Goal: Check status: Check status

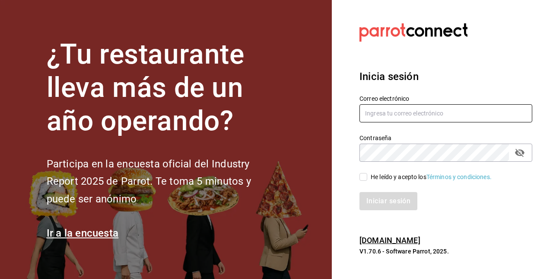
type input "[EMAIL_ADDRESS][DOMAIN_NAME]"
click at [363, 179] on input "He leído y acepto los Términos y condiciones." at bounding box center [363, 177] width 8 height 8
checkbox input "true"
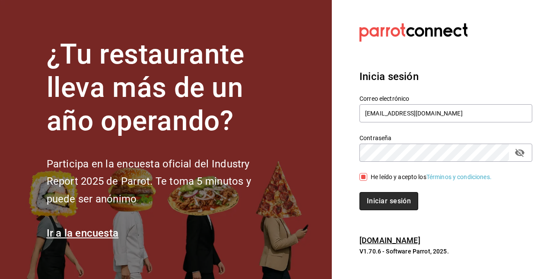
click at [380, 208] on button "Iniciar sesión" at bounding box center [388, 201] width 59 height 18
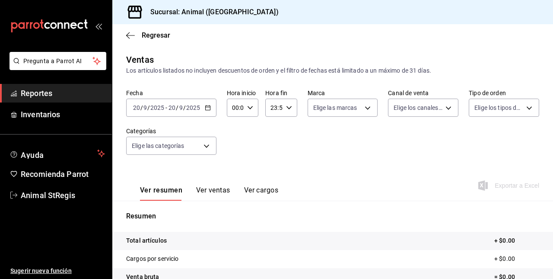
click at [163, 114] on div "2025-09-20 20 / 9 / 2025 - 2025-09-20 20 / 9 / 2025" at bounding box center [171, 107] width 90 height 18
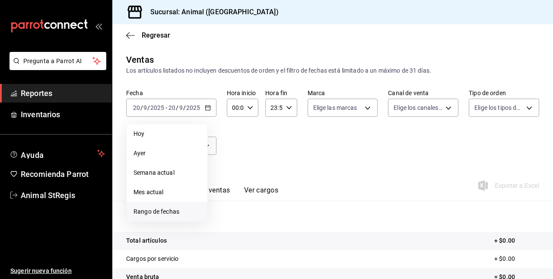
click at [153, 211] on span "Rango de fechas" at bounding box center [166, 211] width 67 height 9
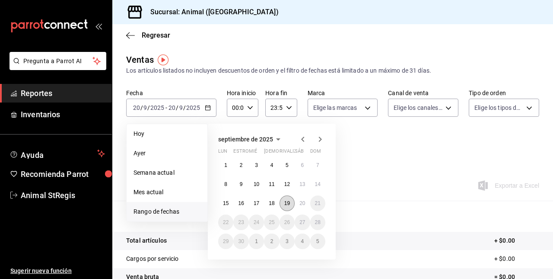
click at [289, 205] on abbr "19" at bounding box center [287, 203] width 6 height 6
click at [298, 204] on button "20" at bounding box center [302, 203] width 15 height 16
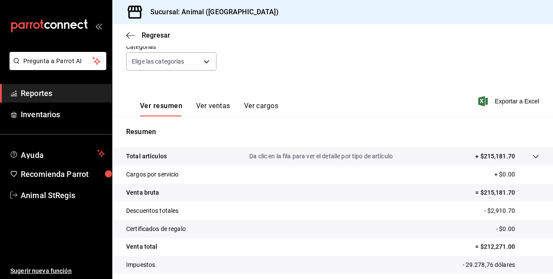
scroll to position [40, 0]
